Goal: Find specific page/section

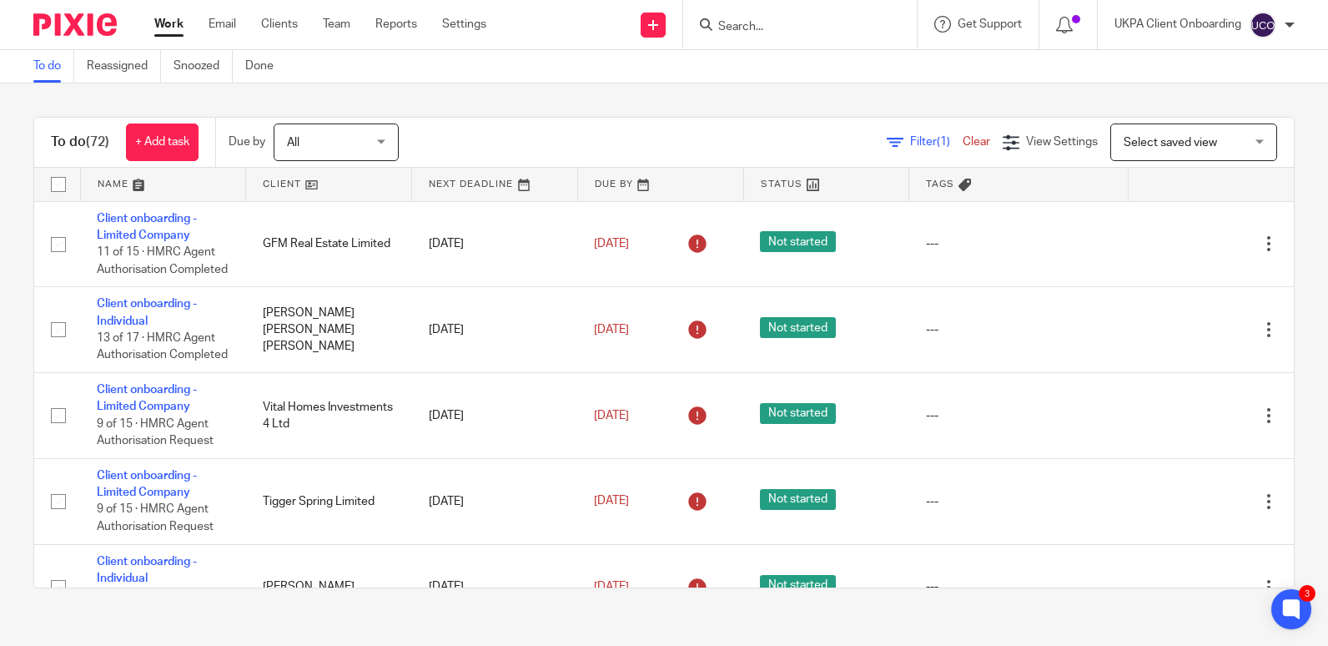
click at [746, 31] on form at bounding box center [805, 24] width 178 height 21
click at [746, 31] on input "Search" at bounding box center [791, 27] width 150 height 15
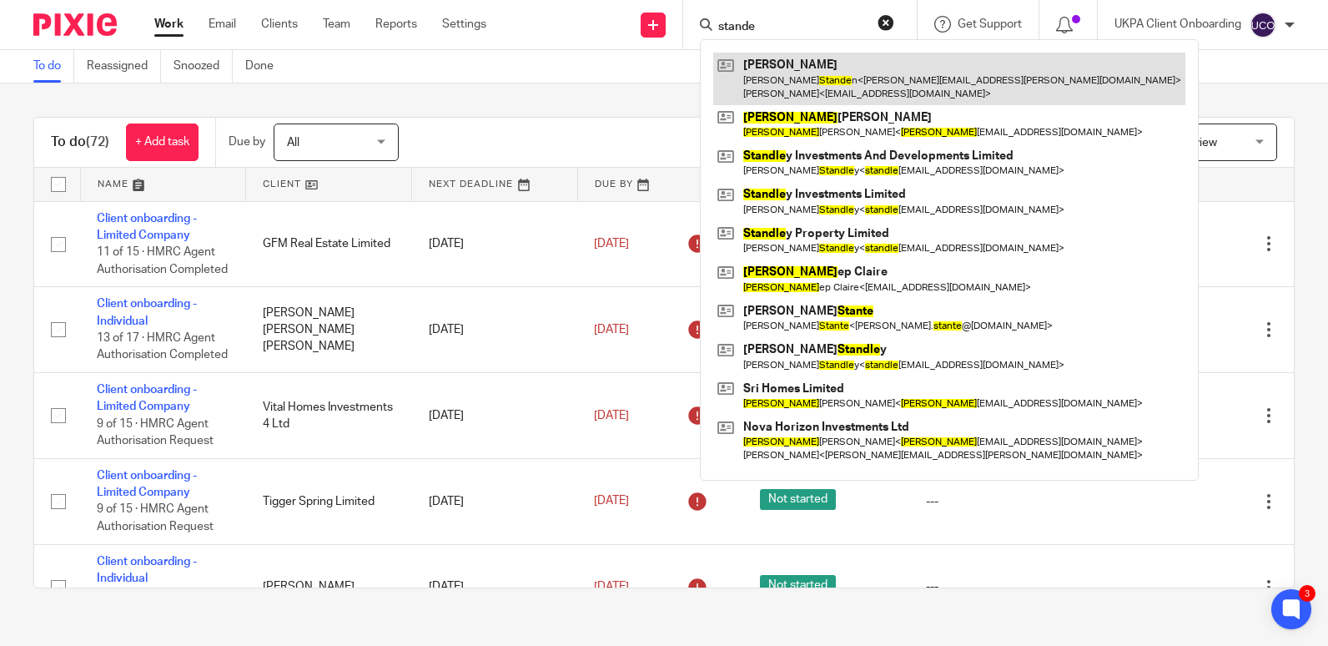
type input "stande"
click at [775, 71] on link at bounding box center [949, 79] width 472 height 52
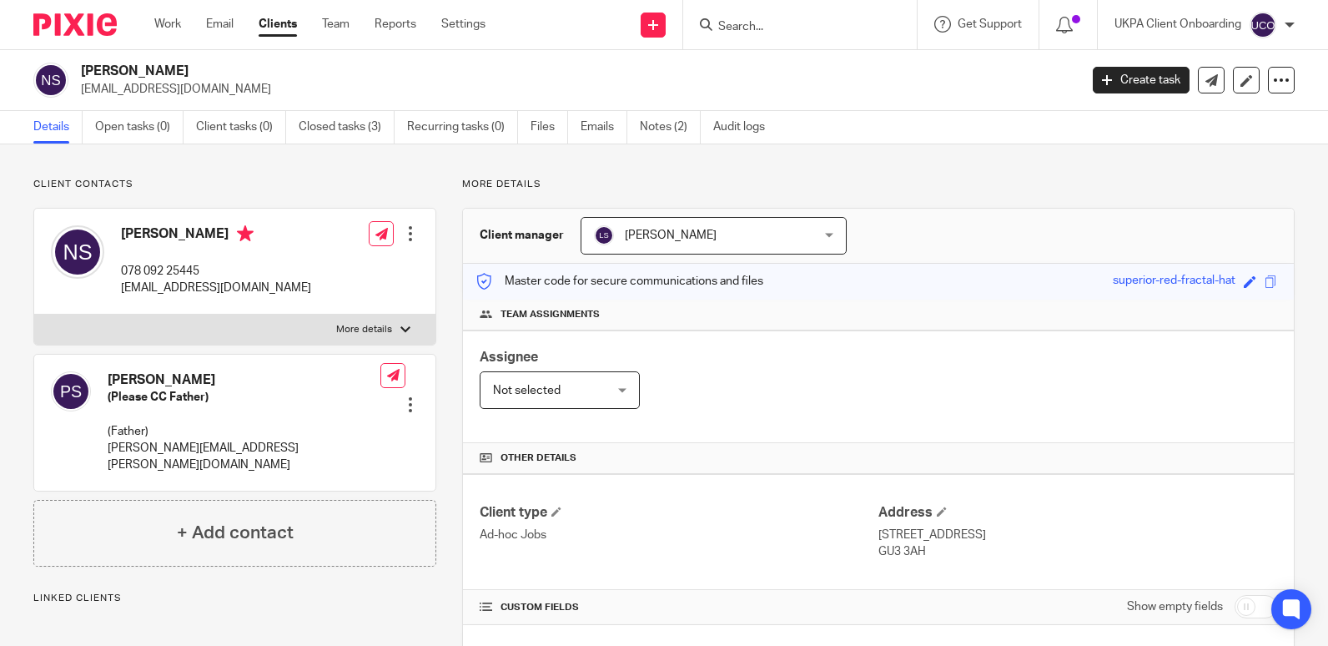
click at [663, 137] on link "Notes (2)" at bounding box center [670, 127] width 61 height 33
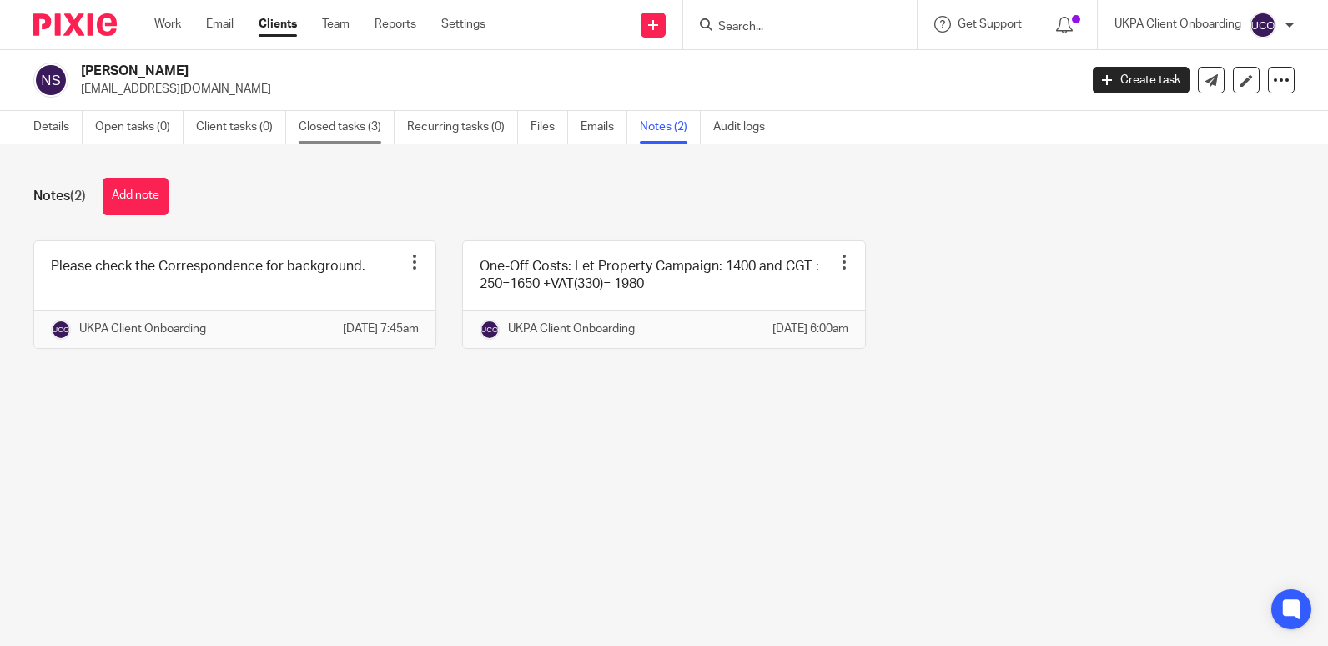
click at [359, 127] on link "Closed tasks (3)" at bounding box center [347, 127] width 96 height 33
